Goal: Information Seeking & Learning: Find specific fact

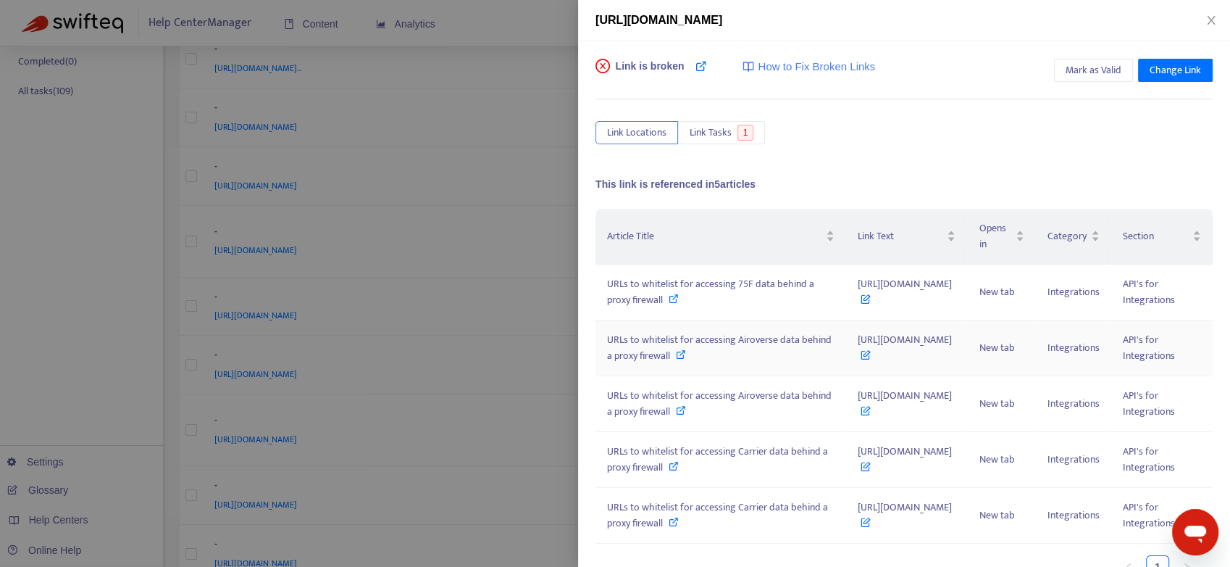
scroll to position [86, 0]
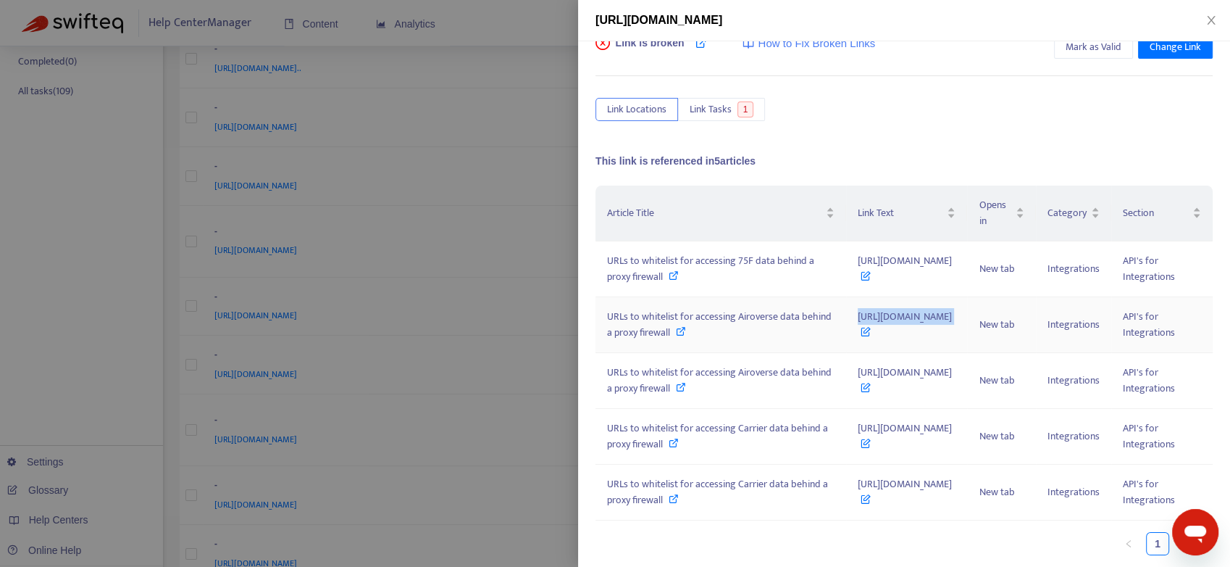
drag, startPoint x: 767, startPoint y: 282, endPoint x: 954, endPoint y: 278, distance: 187.7
click at [954, 297] on tr "URLs to whitelist for accessing Airoverse data behind a proxy firewall [URL][DO…" at bounding box center [904, 325] width 617 height 56
copy tr "[URL][DOMAIN_NAME]"
drag, startPoint x: 775, startPoint y: 359, endPoint x: 825, endPoint y: 357, distance: 50.1
click at [846, 357] on td "[URL][DOMAIN_NAME]" at bounding box center [906, 381] width 121 height 56
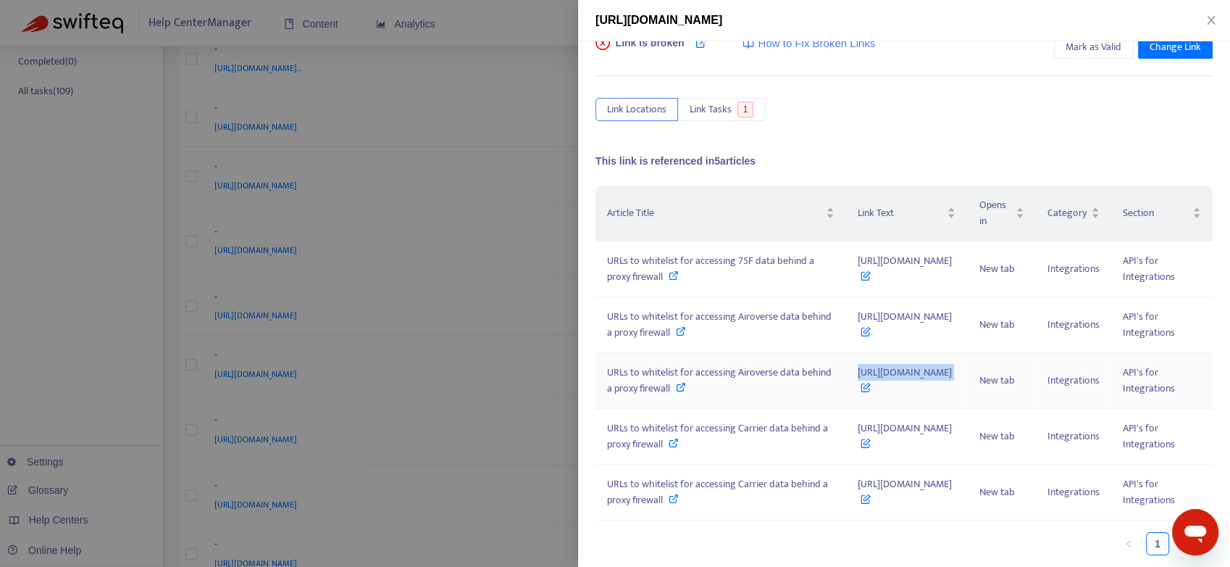
drag, startPoint x: 825, startPoint y: 357, endPoint x: 779, endPoint y: 332, distance: 51.9
click at [846, 353] on td "[URL][DOMAIN_NAME]" at bounding box center [906, 381] width 121 height 56
copy span "[URL][DOMAIN_NAME]"
drag, startPoint x: 769, startPoint y: 423, endPoint x: 928, endPoint y: 417, distance: 158.8
click at [928, 417] on tr "URLs to whitelist for accessing Carrier data behind a proxy firewall [URL][DOMA…" at bounding box center [904, 437] width 617 height 56
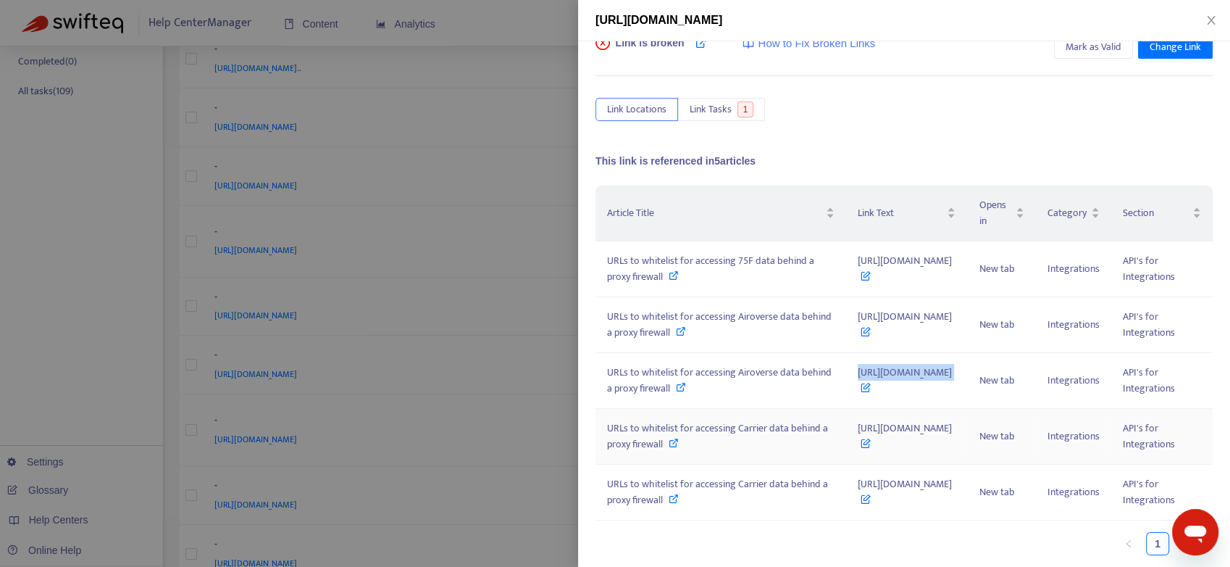
copy tr "[URL][DOMAIN_NAME]"
drag, startPoint x: 768, startPoint y: 485, endPoint x: 956, endPoint y: 473, distance: 188.1
click at [956, 473] on tr "URLs to whitelist for accessing Carrier data behind a proxy firewall [URL][DOMA…" at bounding box center [904, 492] width 617 height 56
drag, startPoint x: 956, startPoint y: 473, endPoint x: 939, endPoint y: 495, distance: 27.4
click at [934, 499] on td "[URL][DOMAIN_NAME]" at bounding box center [906, 492] width 121 height 56
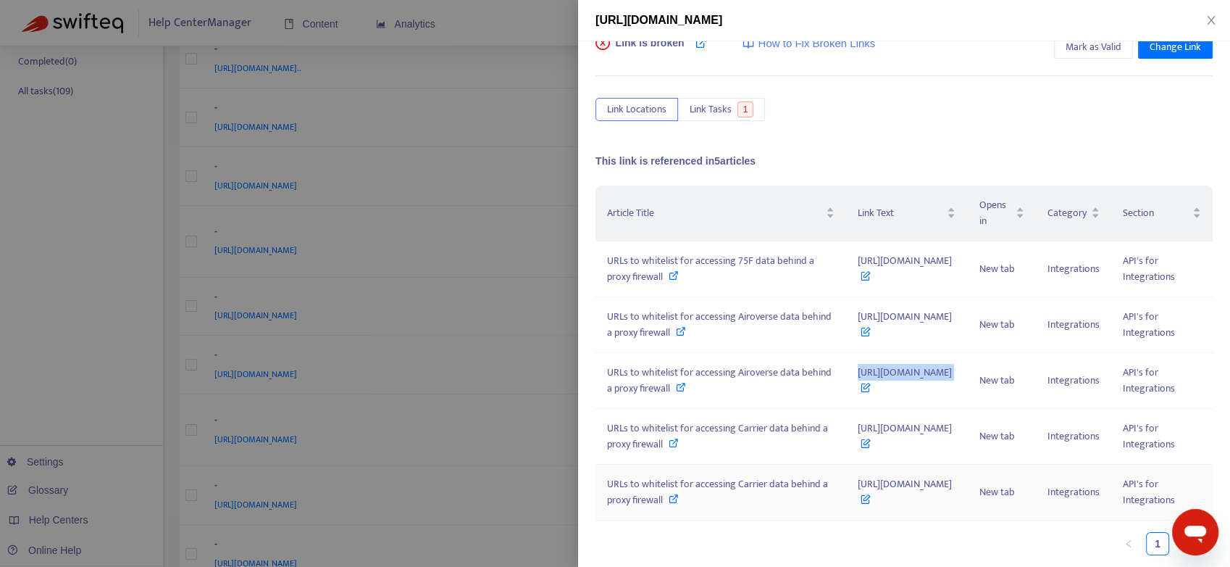
drag, startPoint x: 946, startPoint y: 486, endPoint x: 929, endPoint y: 499, distance: 20.7
click at [946, 487] on td "[URL][DOMAIN_NAME]" at bounding box center [906, 492] width 121 height 56
drag, startPoint x: 880, startPoint y: 510, endPoint x: 829, endPoint y: 510, distance: 51.4
click at [880, 509] on td "[URL][DOMAIN_NAME]" at bounding box center [906, 492] width 121 height 56
click at [742, 521] on div "Article Title Link Text Opens in Category Section URLs to whitelist for accessi…" at bounding box center [904, 371] width 617 height 370
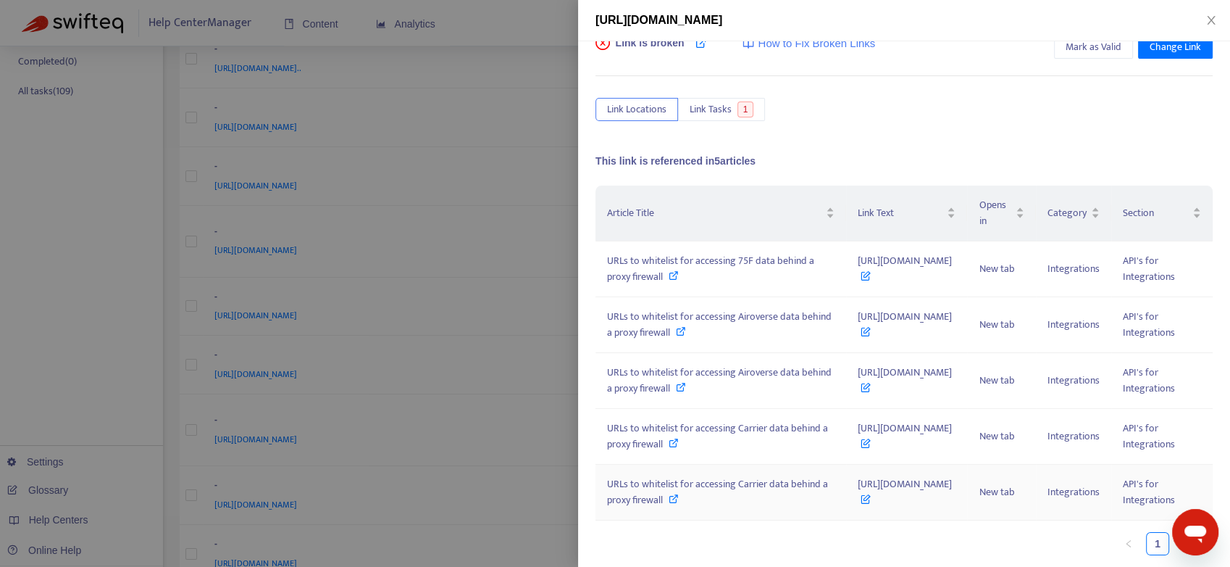
drag, startPoint x: 784, startPoint y: 479, endPoint x: 957, endPoint y: 470, distance: 172.7
click at [957, 470] on td "[URL][DOMAIN_NAME]" at bounding box center [906, 492] width 121 height 56
copy span "[URL][DOMAIN_NAME]"
click at [1206, 23] on icon "close" at bounding box center [1212, 20] width 12 height 12
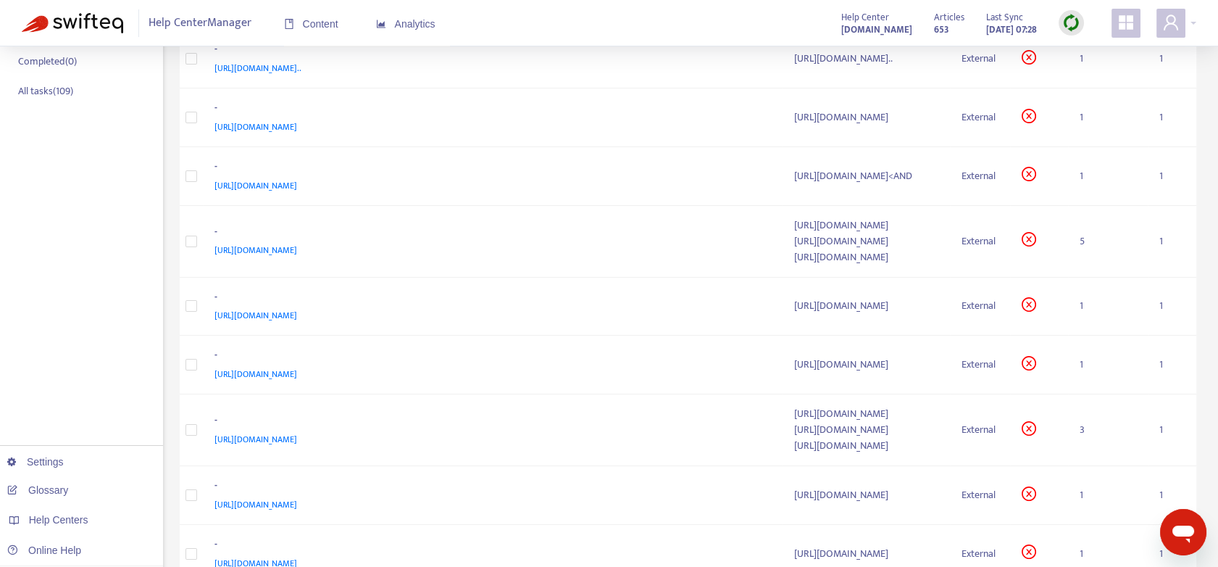
click at [1212, 22] on div "Help Center Manager Content Analytics Help Center [DOMAIN_NAME] Articles 653 La…" at bounding box center [609, 23] width 1218 height 46
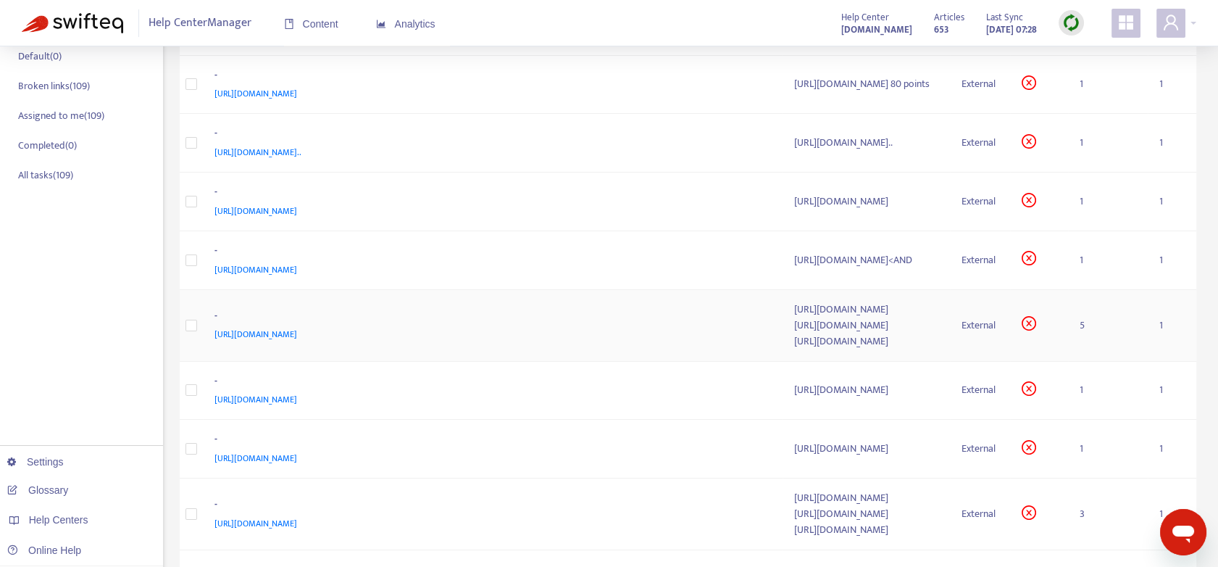
scroll to position [241, 0]
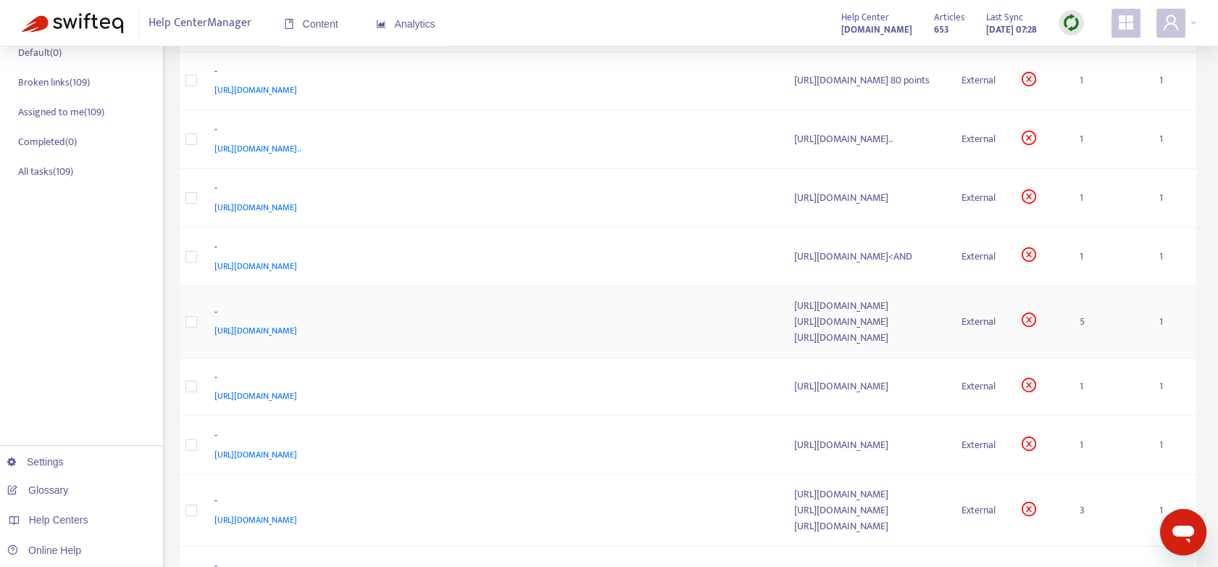
click at [1084, 348] on td "5" at bounding box center [1107, 322] width 79 height 72
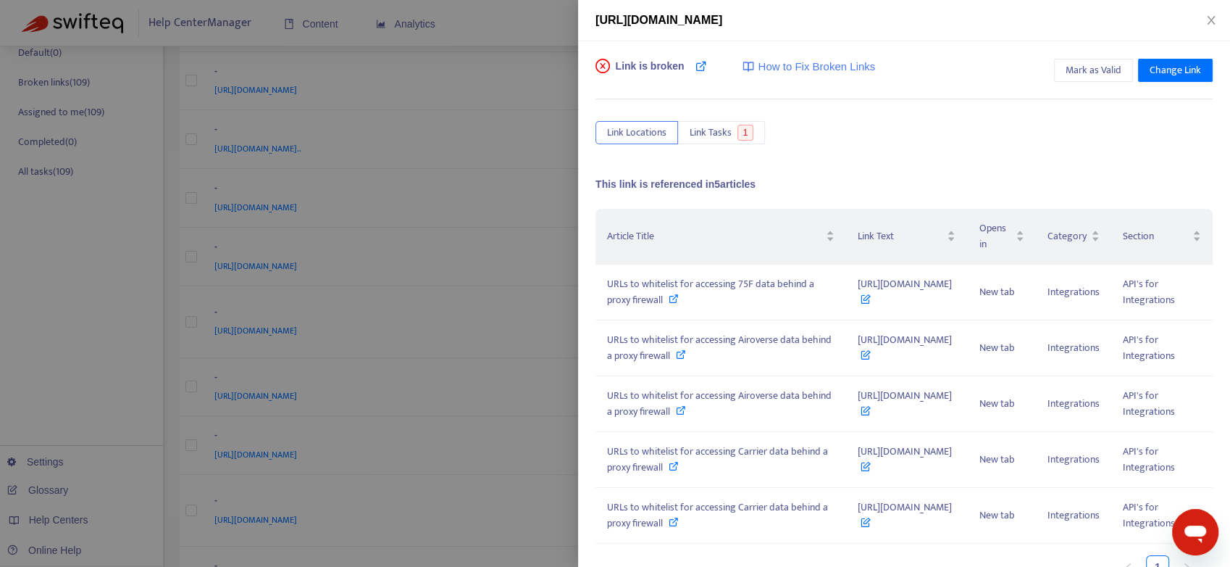
click at [1106, 125] on div "Link Locations Link Tasks 1" at bounding box center [904, 132] width 617 height 23
click at [1212, 17] on icon "close" at bounding box center [1212, 20] width 12 height 12
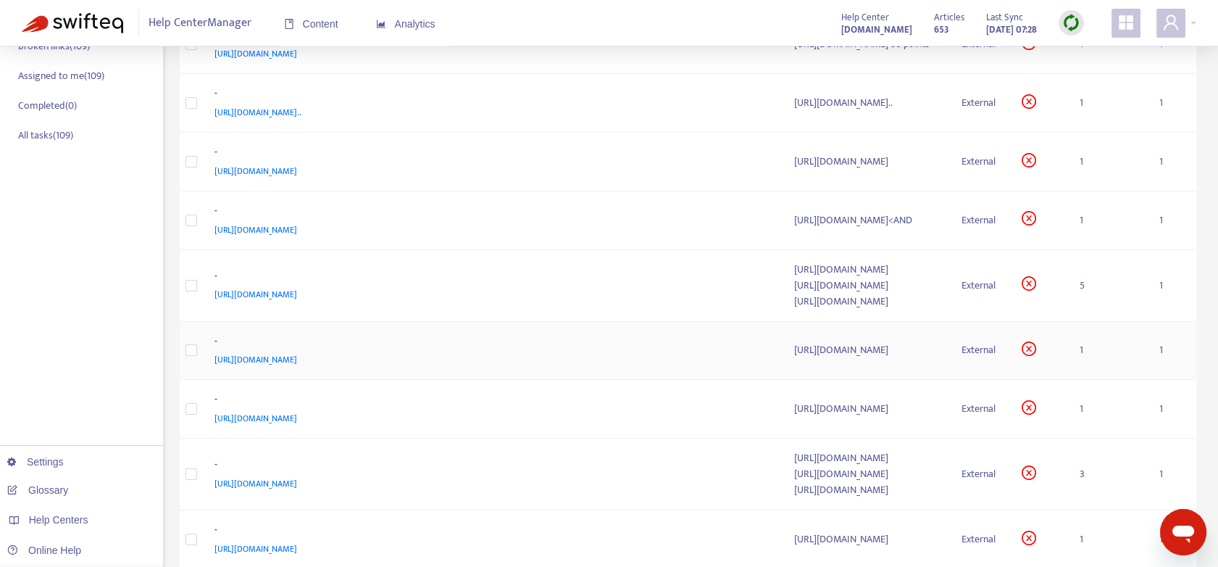
scroll to position [322, 0]
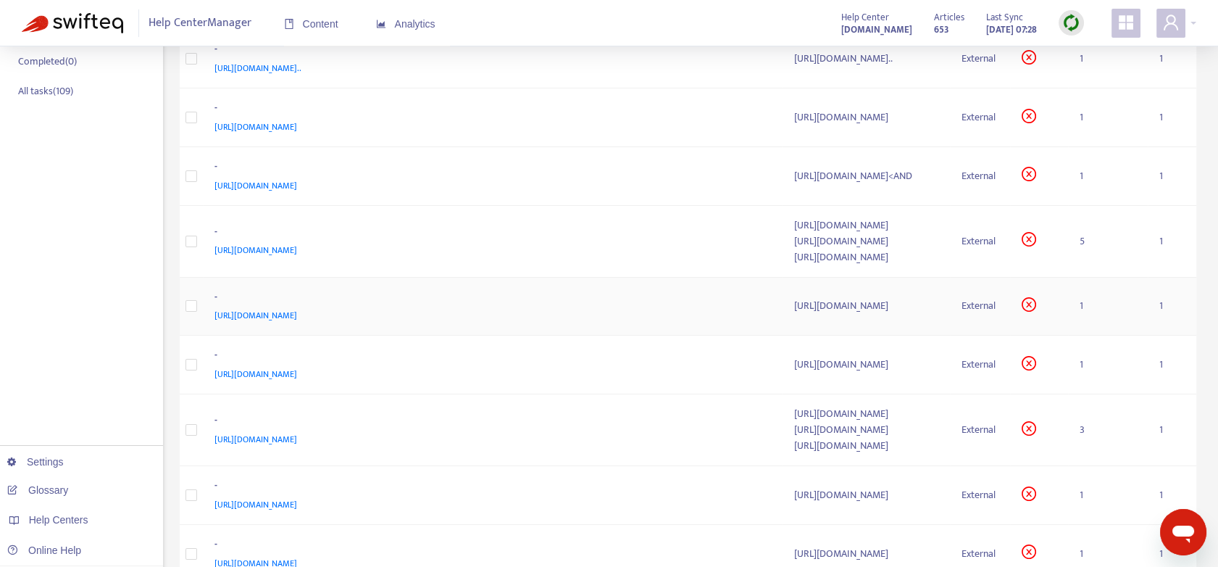
click at [1090, 330] on td "1" at bounding box center [1107, 307] width 79 height 59
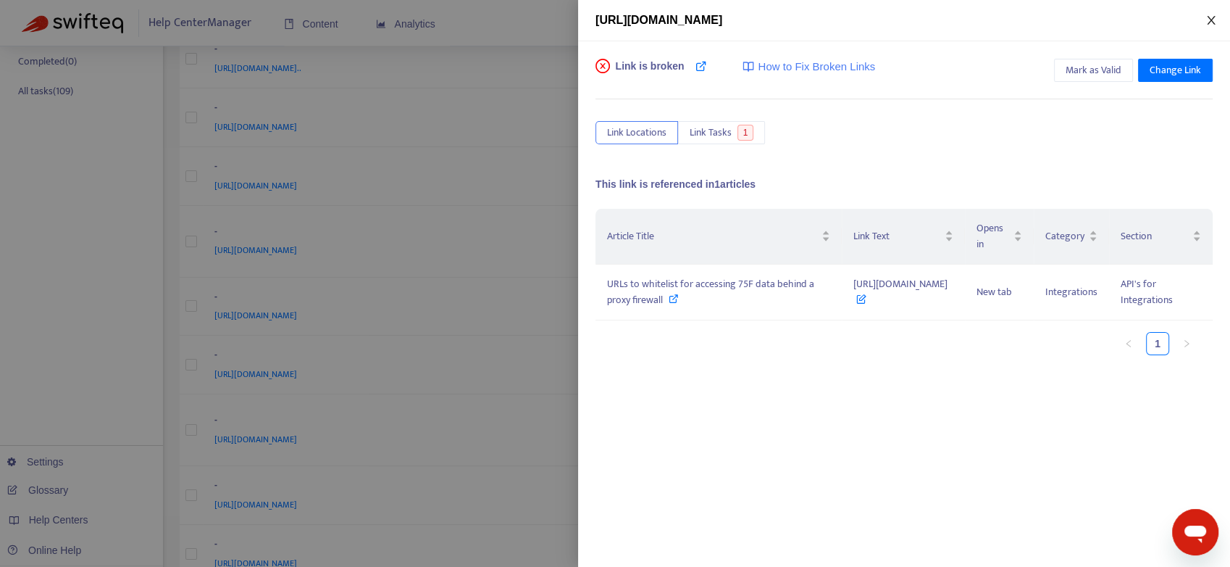
click at [1209, 19] on icon "close" at bounding box center [1212, 20] width 12 height 12
